Goal: Transaction & Acquisition: Purchase product/service

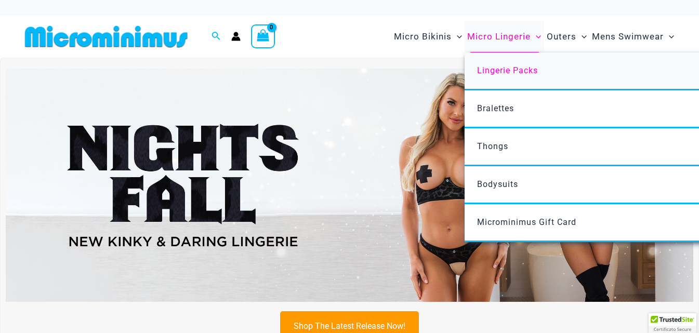
click at [498, 67] on span "Lingerie Packs" at bounding box center [507, 70] width 61 height 10
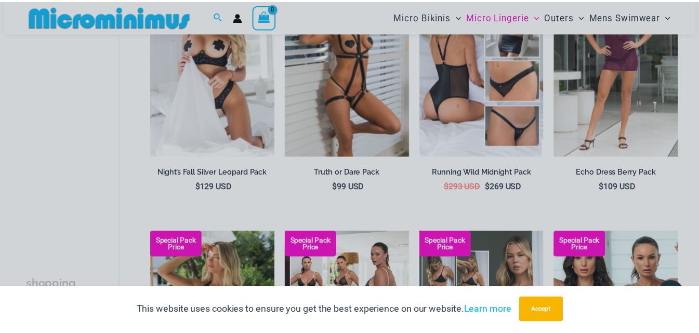
scroll to position [148, 0]
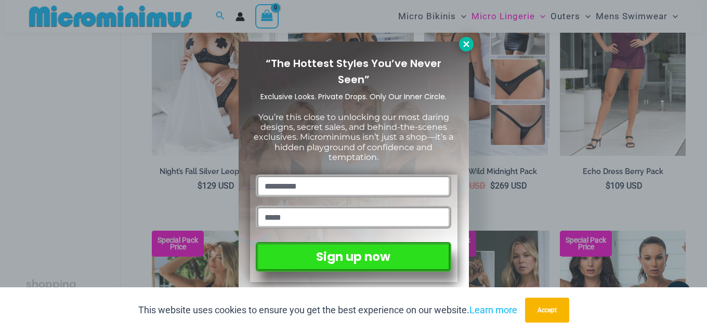
click at [470, 46] on icon at bounding box center [466, 43] width 9 height 9
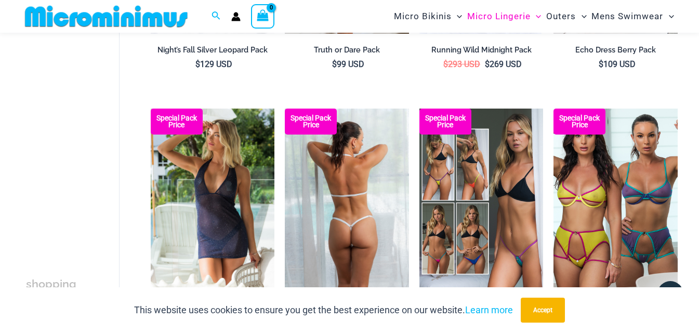
scroll to position [304, 0]
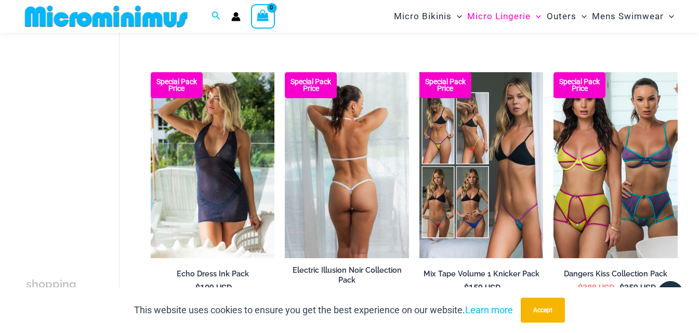
click at [354, 147] on img at bounding box center [347, 165] width 124 height 186
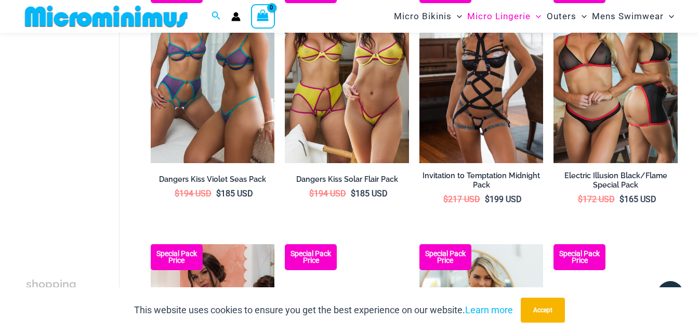
scroll to position [873, 0]
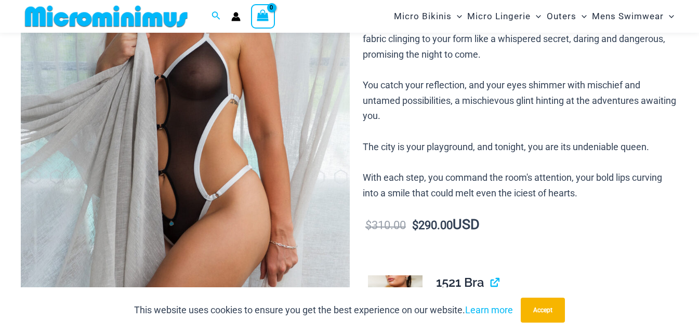
scroll to position [250, 0]
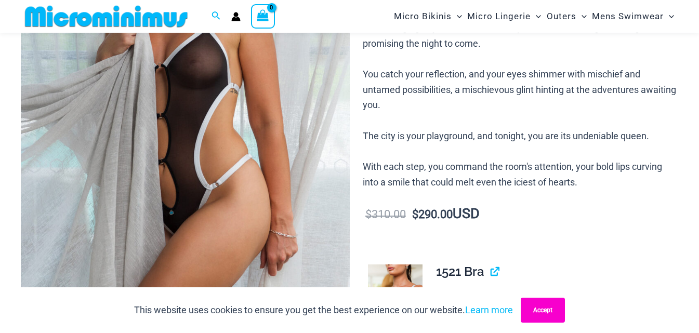
click at [554, 310] on button "Accept" at bounding box center [543, 310] width 44 height 25
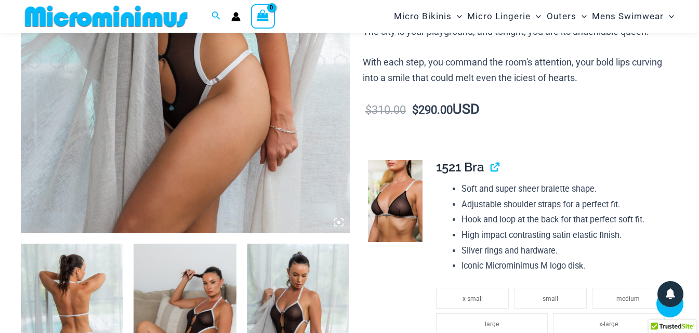
scroll to position [406, 0]
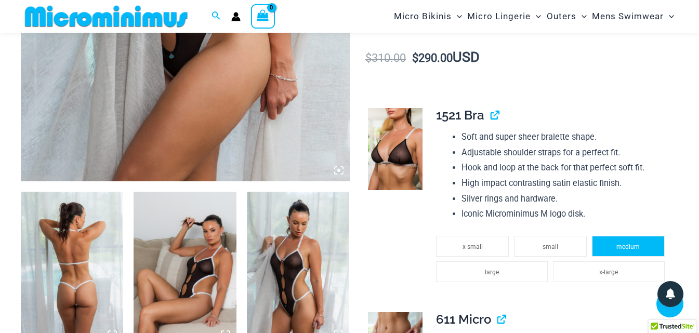
click at [621, 251] on span "medium" at bounding box center [627, 246] width 23 height 7
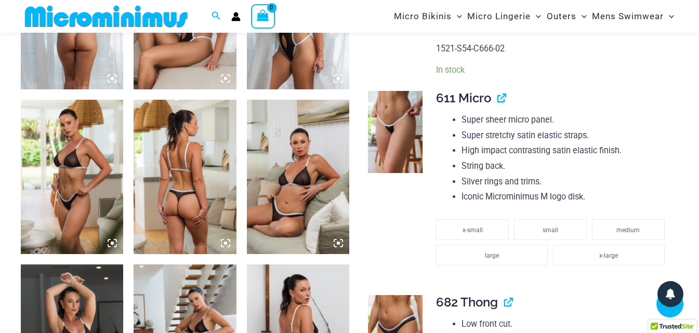
scroll to position [718, 0]
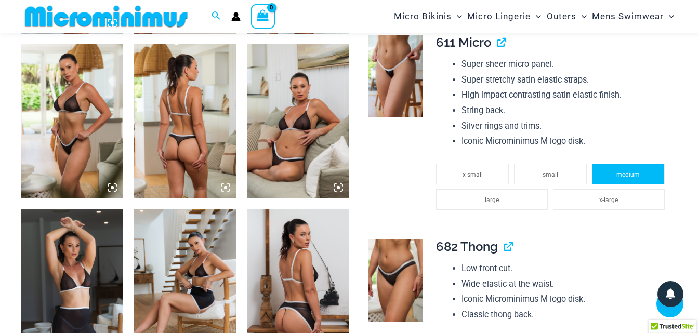
click at [631, 178] on span "medium" at bounding box center [627, 174] width 23 height 7
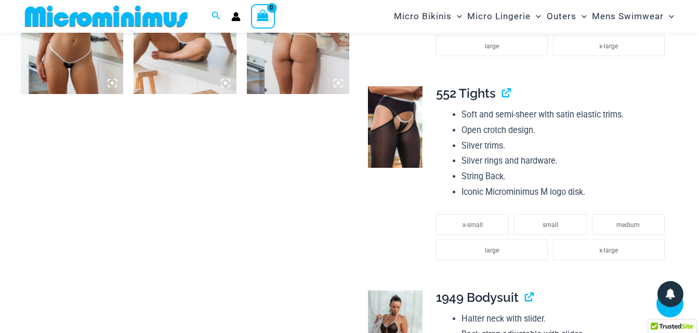
scroll to position [1290, 0]
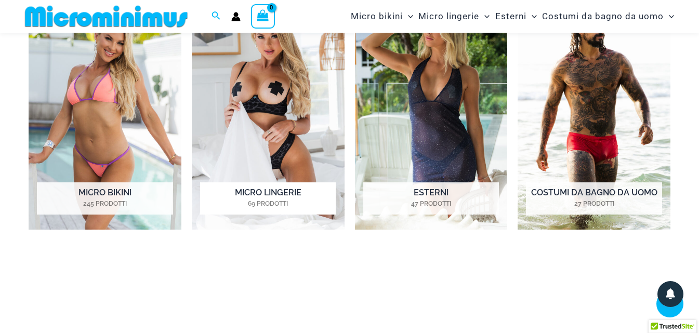
scroll to position [511, 0]
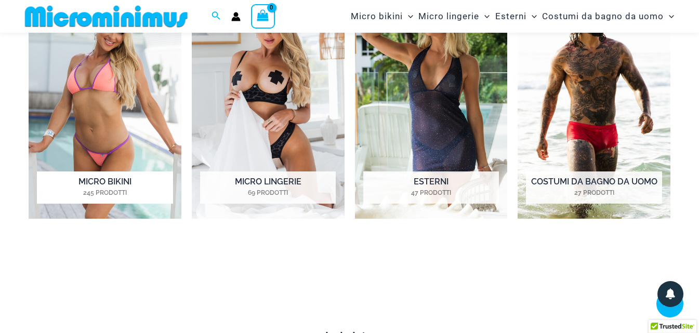
click at [114, 177] on font "Micro bikini" at bounding box center [104, 182] width 53 height 10
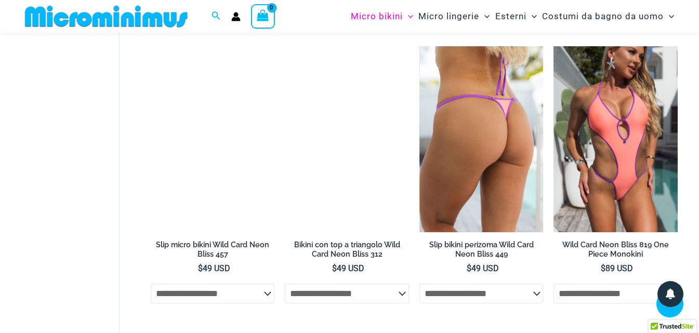
scroll to position [720, 0]
